Goal: Answer question/provide support

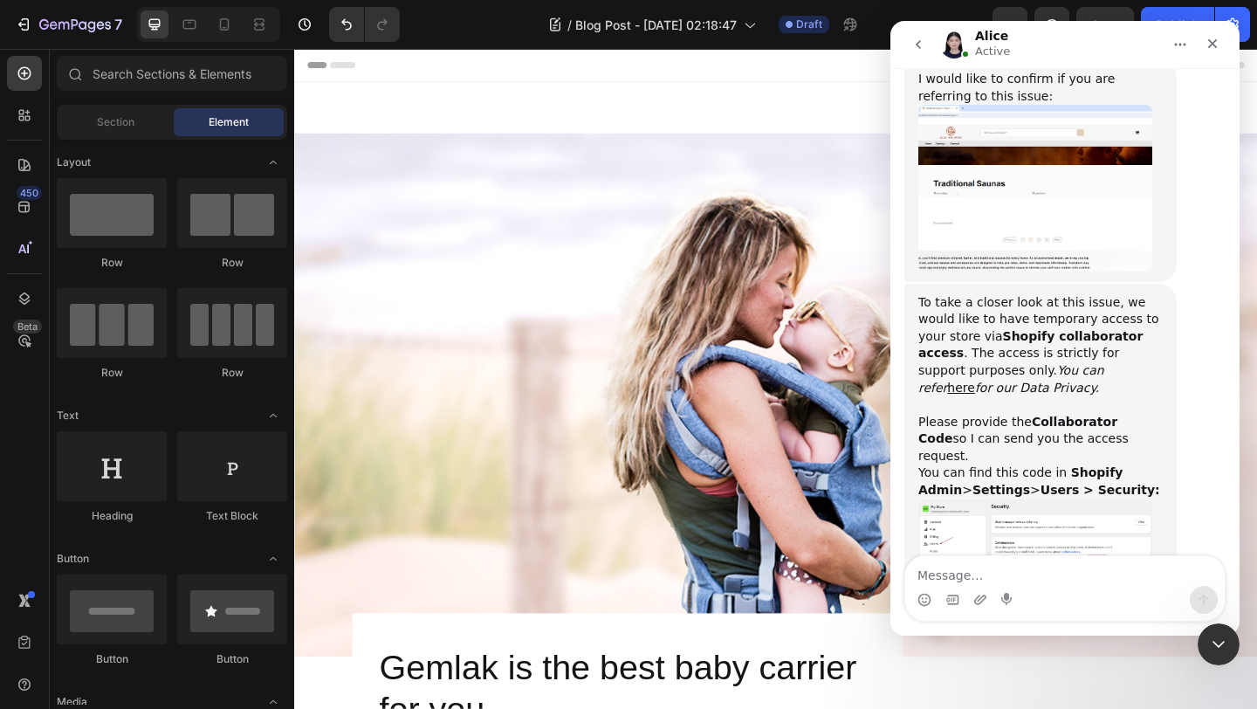
scroll to position [848, 0]
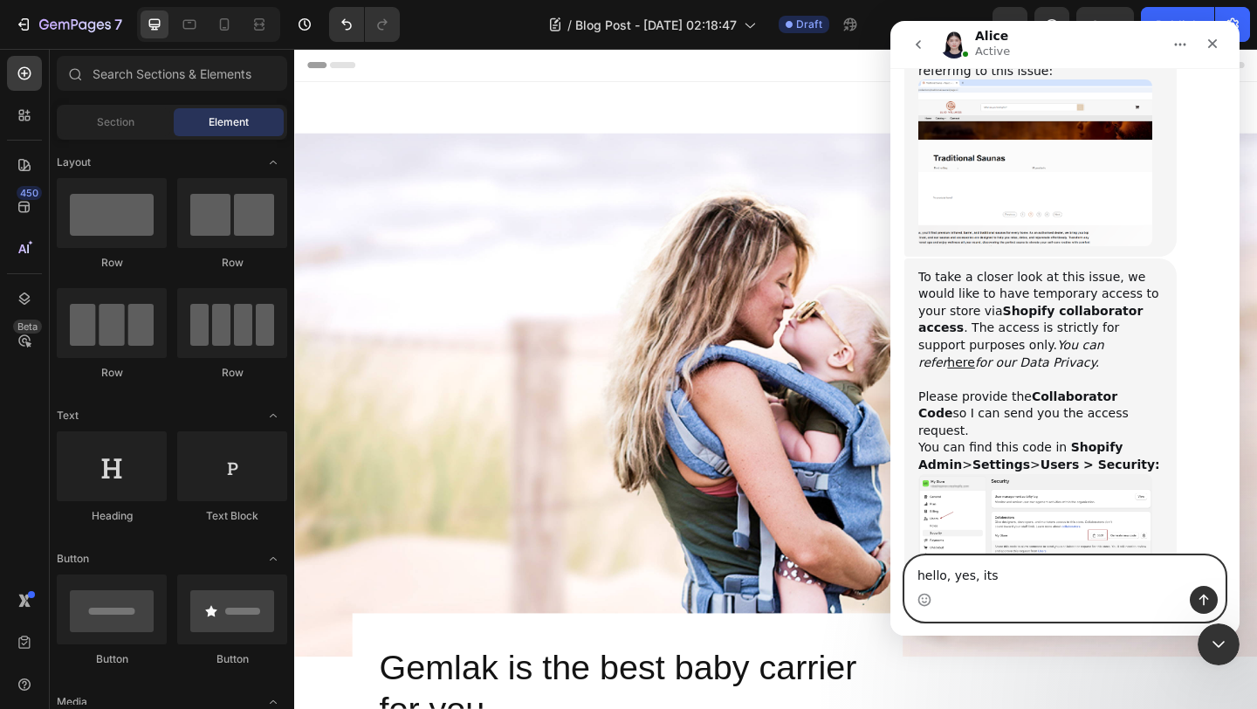
type textarea "hello, yes, its v"
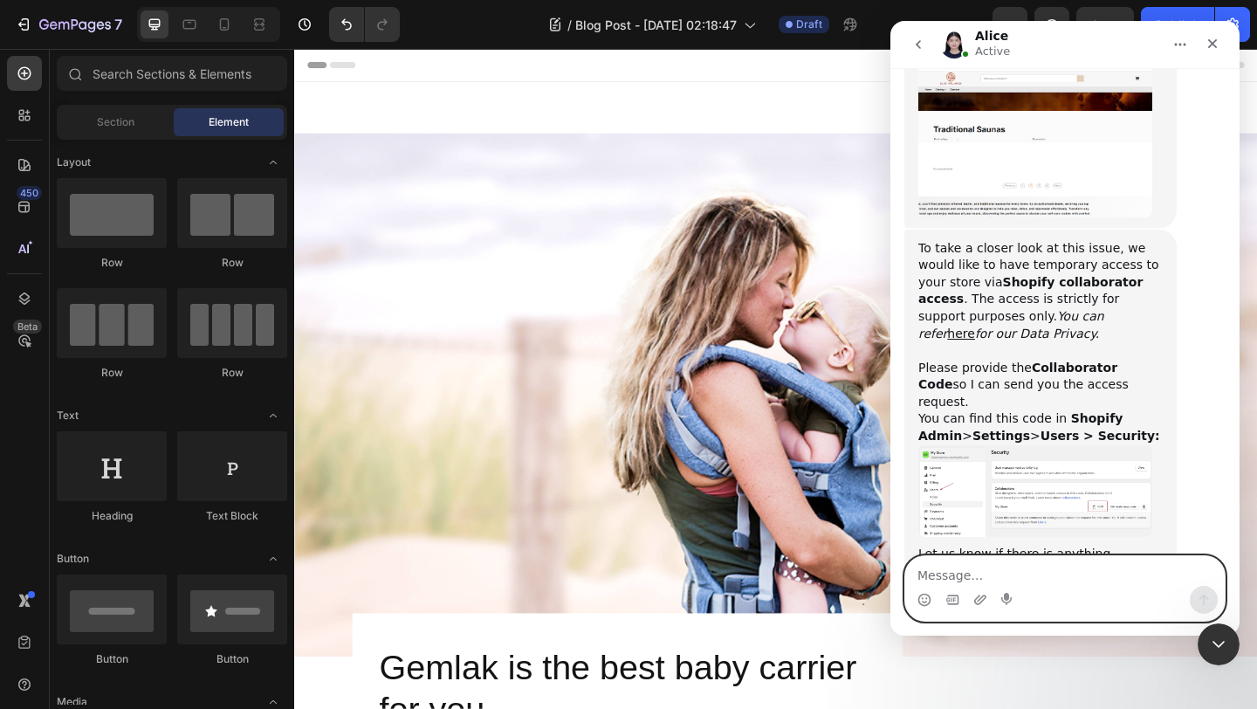
scroll to position [872, 0]
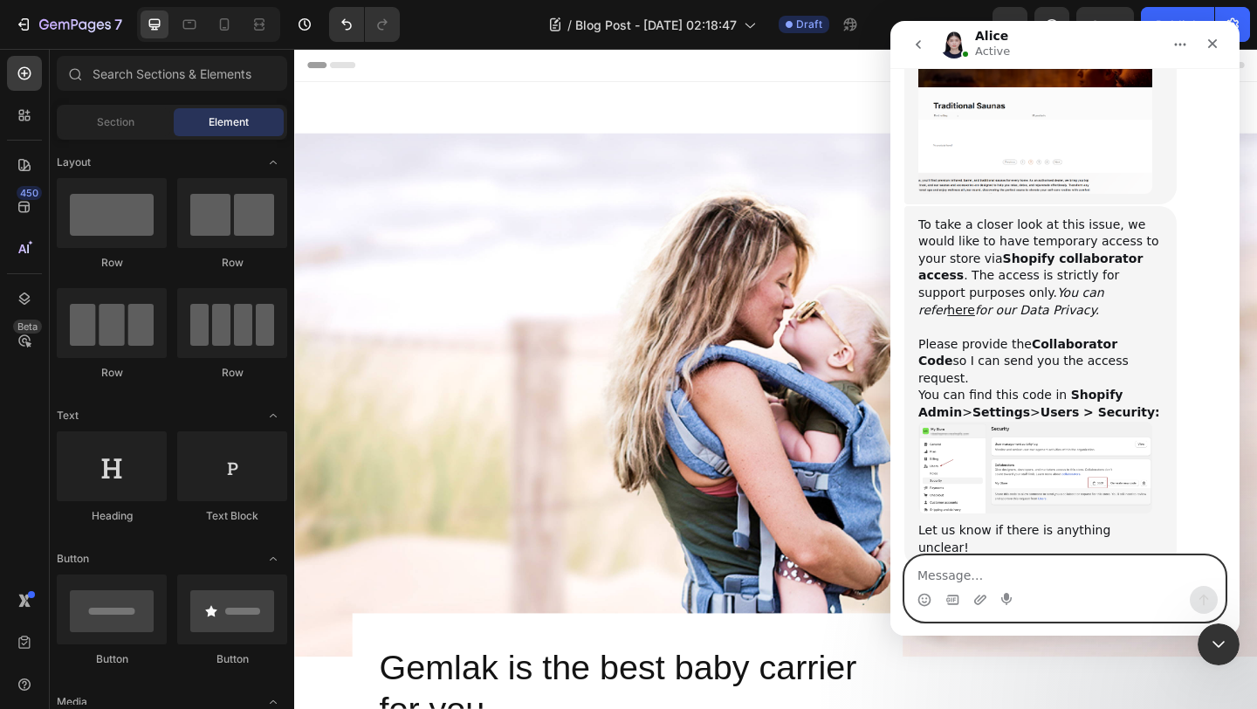
paste textarea "9895"
type textarea "9895"
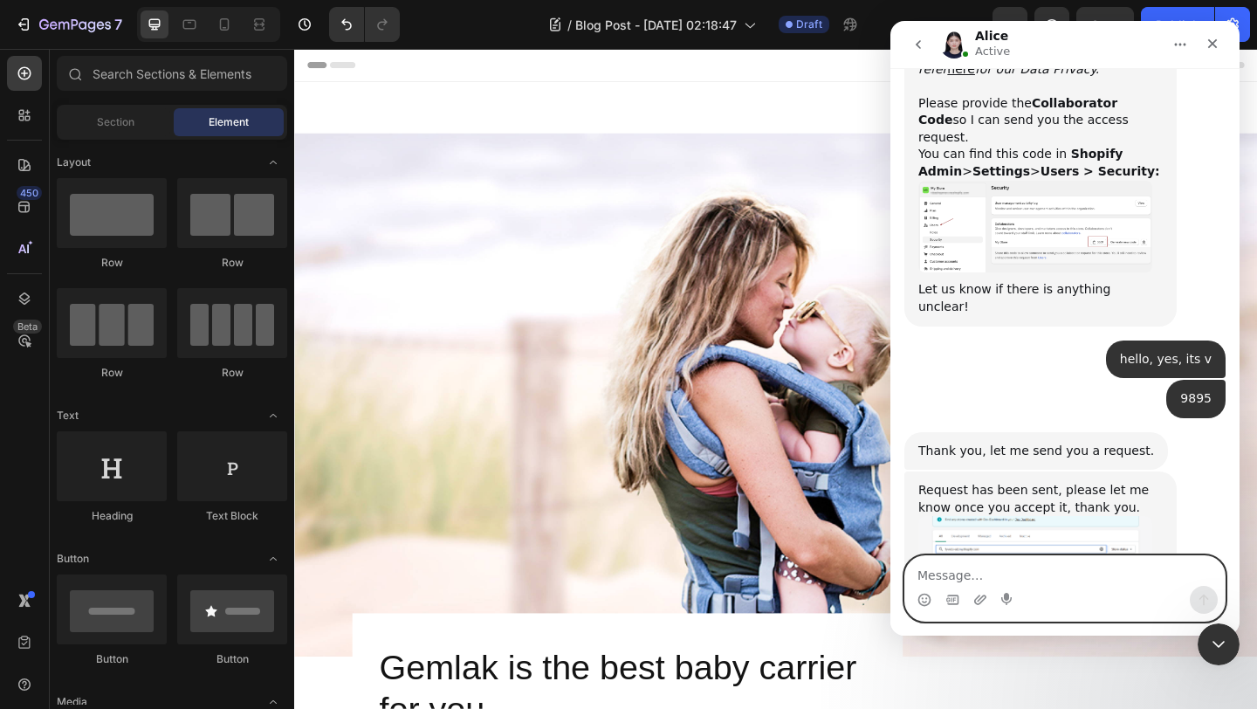
scroll to position [1114, 0]
type textarea "w"
type textarea "accepted"
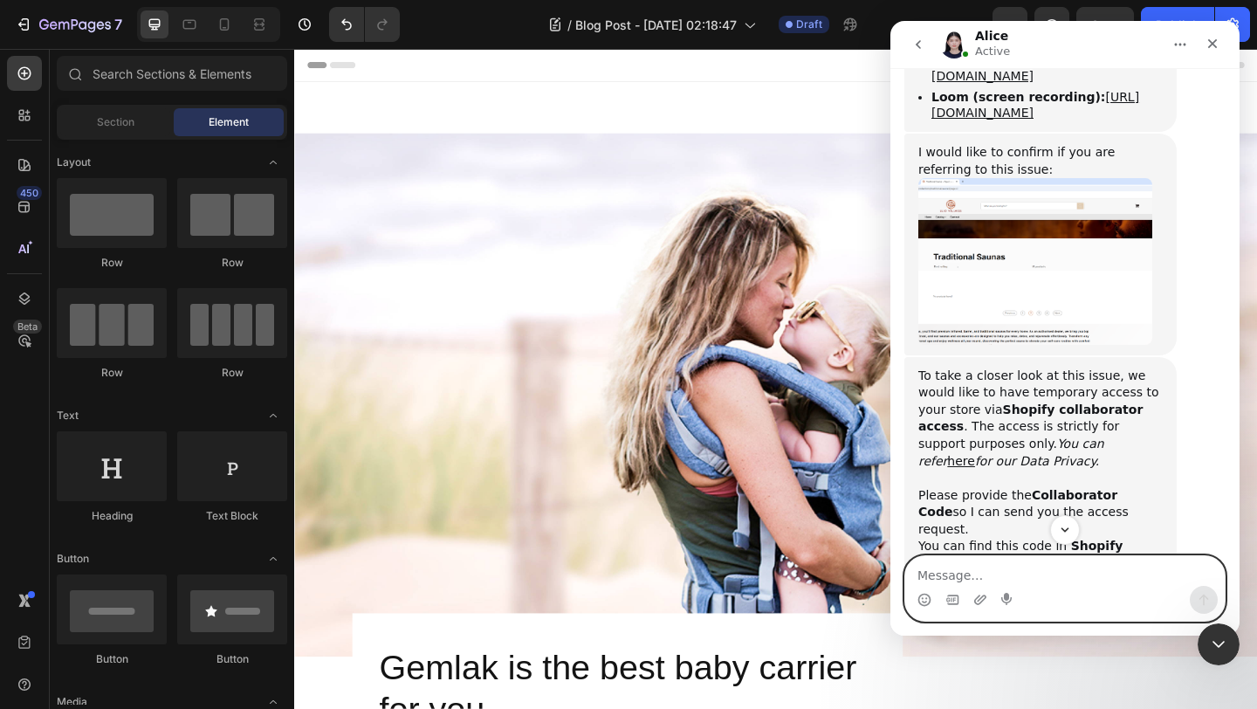
scroll to position [690, 0]
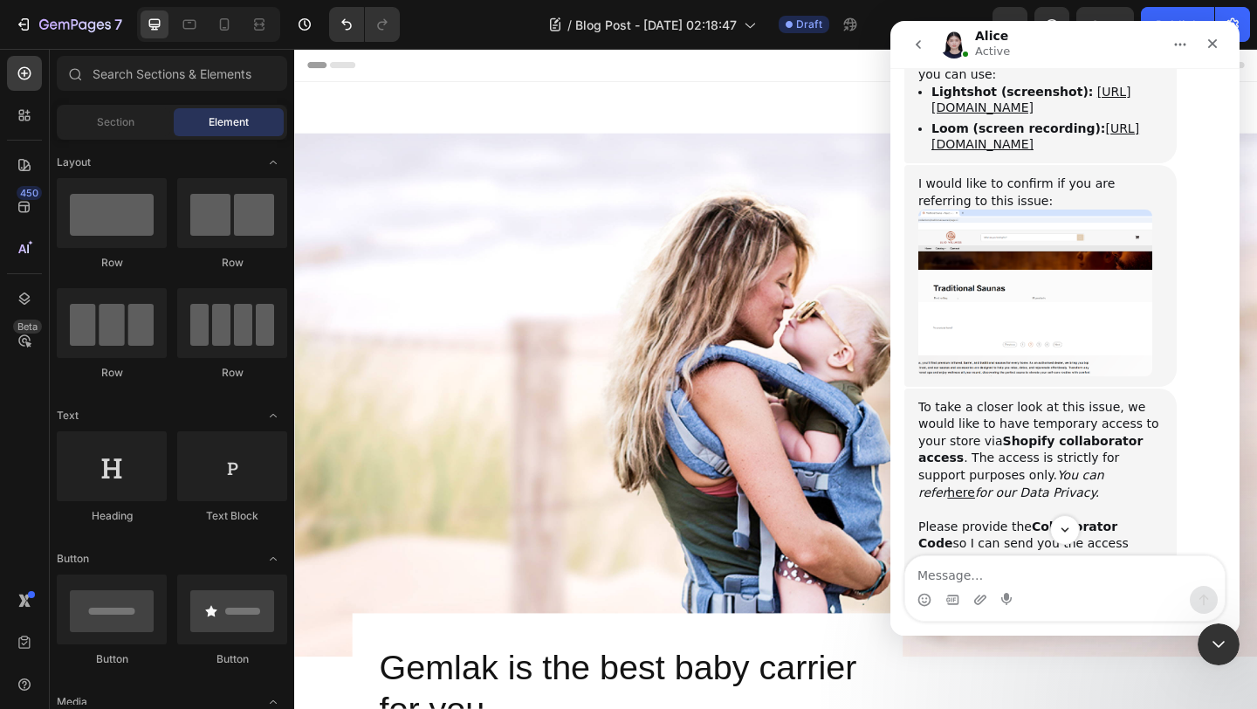
click at [1031, 244] on img "Alice says…" at bounding box center [1035, 293] width 234 height 166
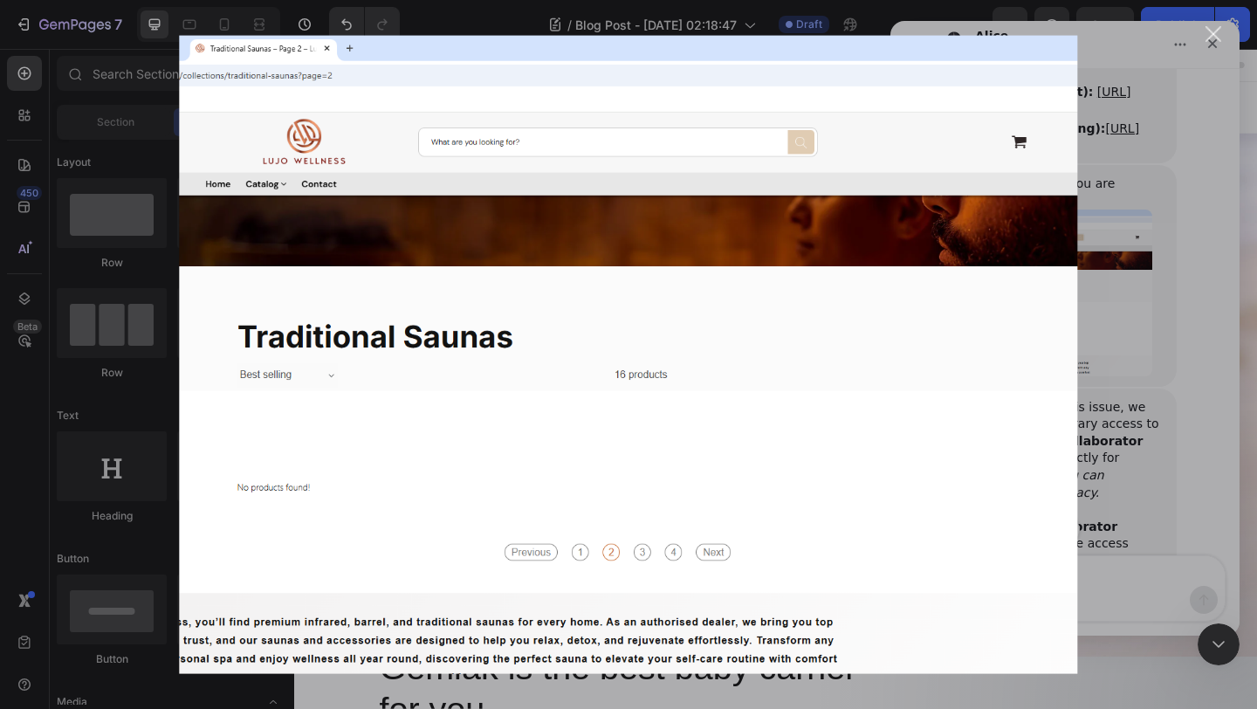
scroll to position [0, 0]
click at [1142, 321] on div "Intercom messenger" at bounding box center [628, 354] width 1257 height 709
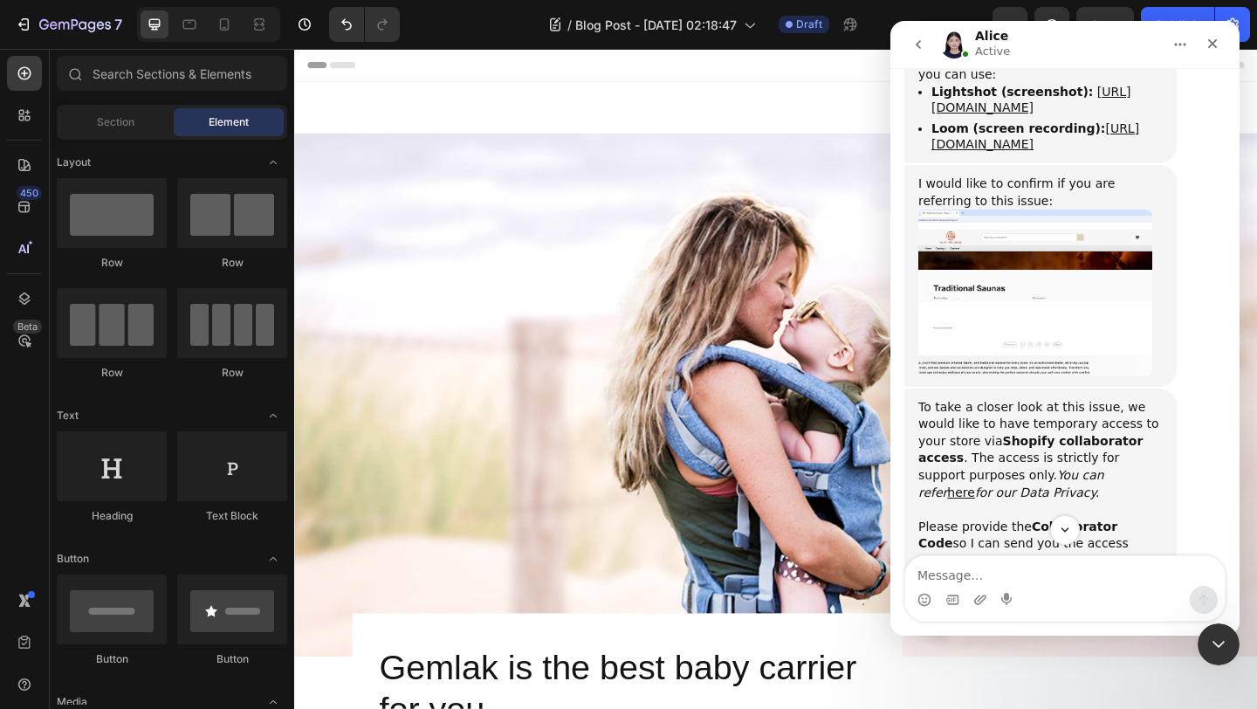
scroll to position [671, 0]
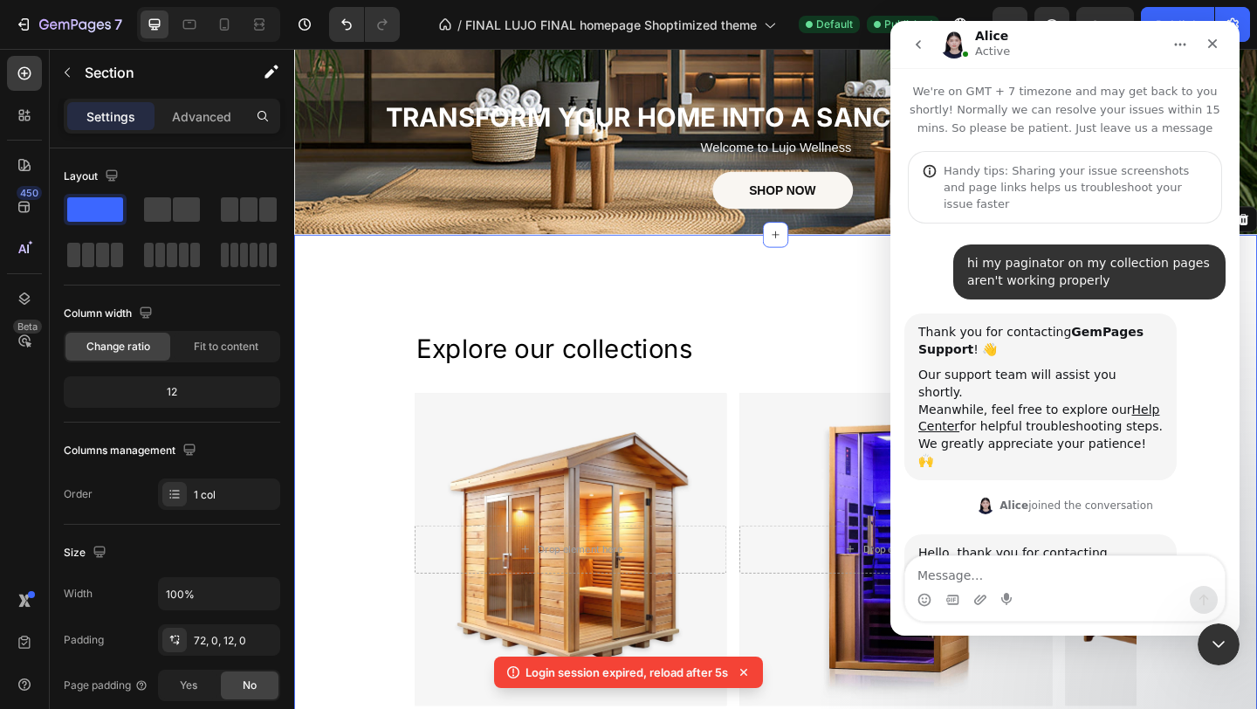
scroll to position [1218, 0]
